Goal: Navigation & Orientation: Find specific page/section

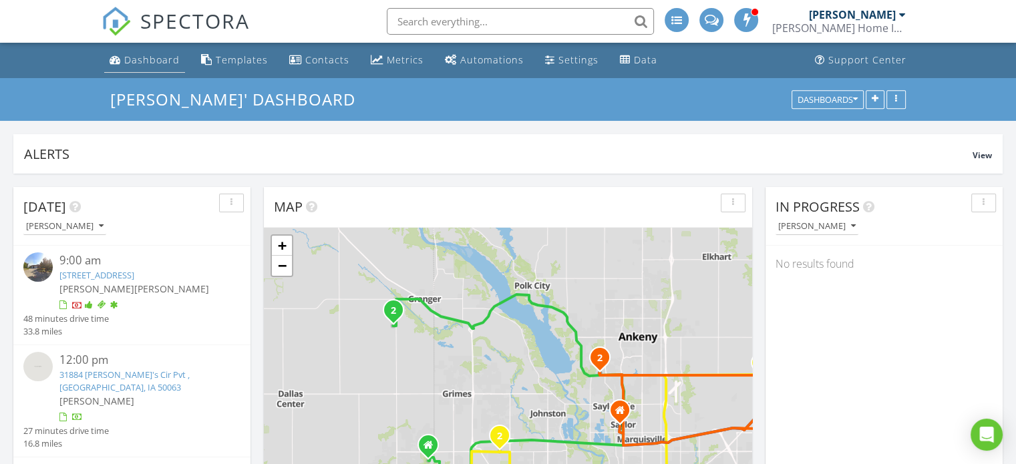
click at [152, 61] on div "Dashboard" at bounding box center [151, 59] width 55 height 13
